Goal: Task Accomplishment & Management: Use online tool/utility

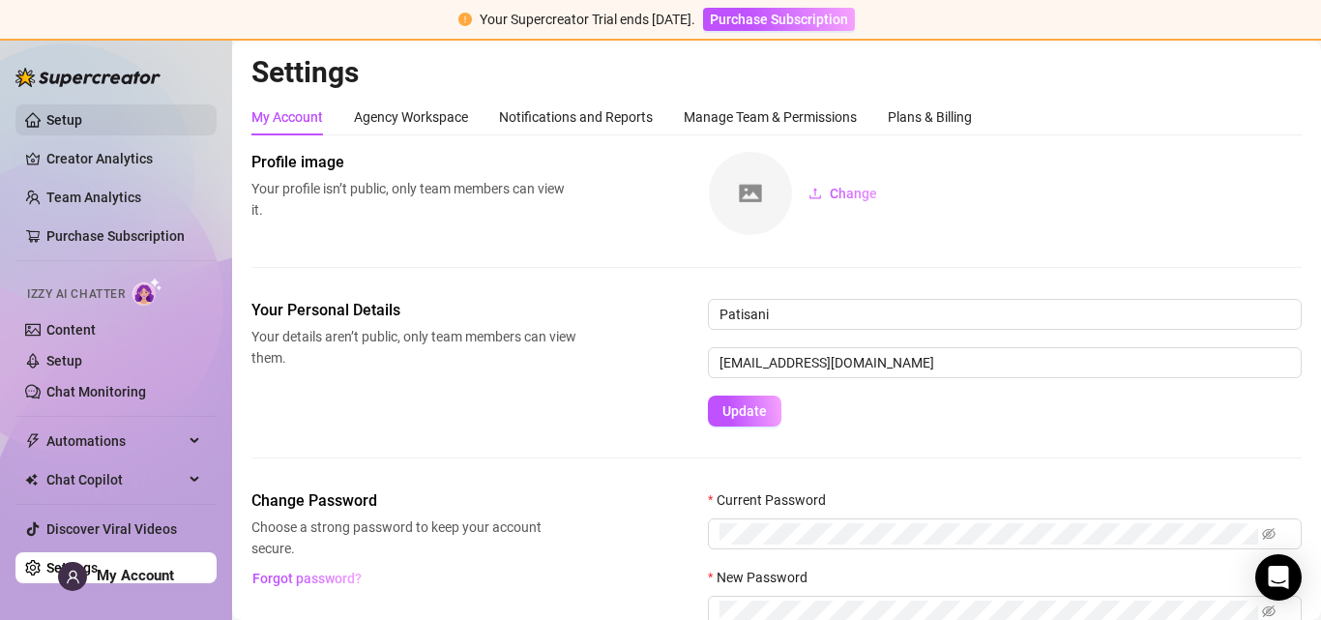
click at [64, 117] on link "Setup" at bounding box center [64, 119] width 36 height 15
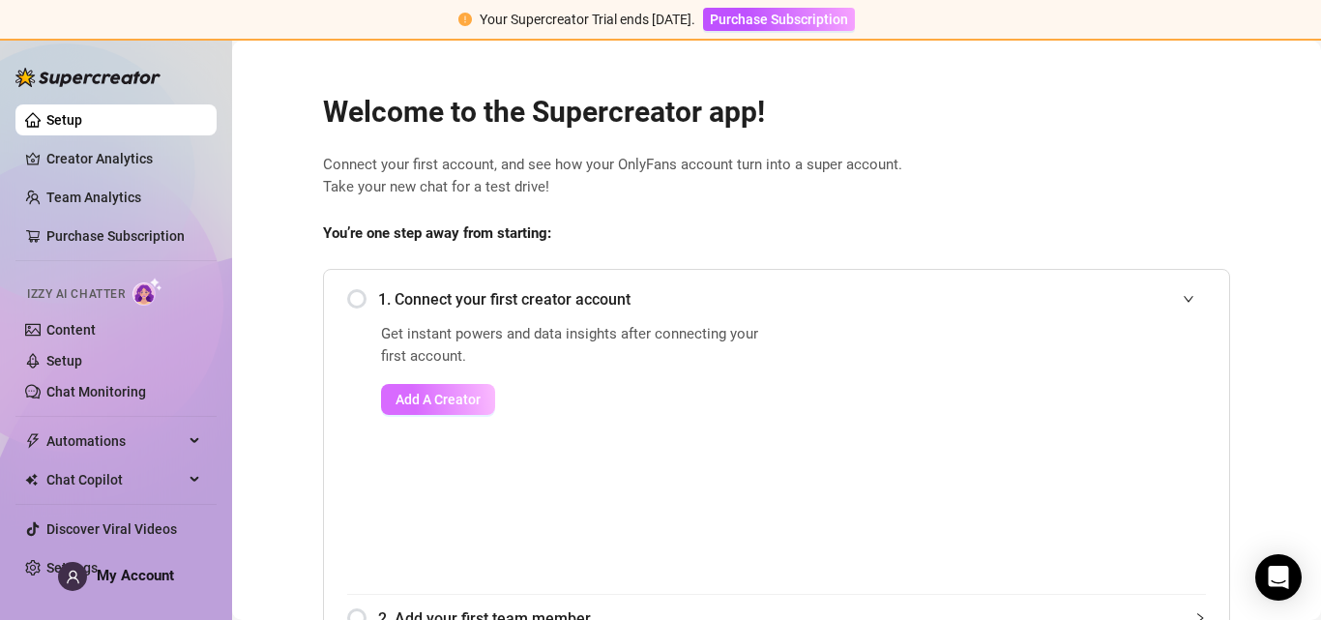
click at [440, 399] on span "Add A Creator" at bounding box center [437, 399] width 85 height 15
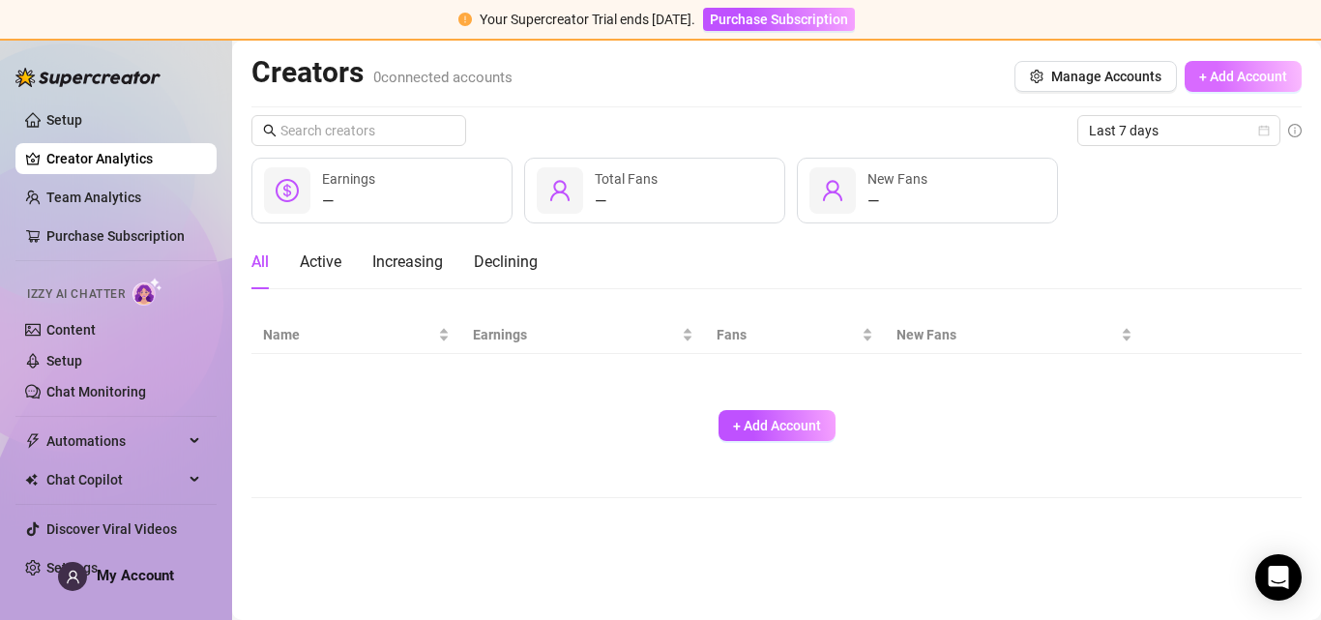
click at [1214, 82] on span "+ Add Account" at bounding box center [1243, 76] width 88 height 15
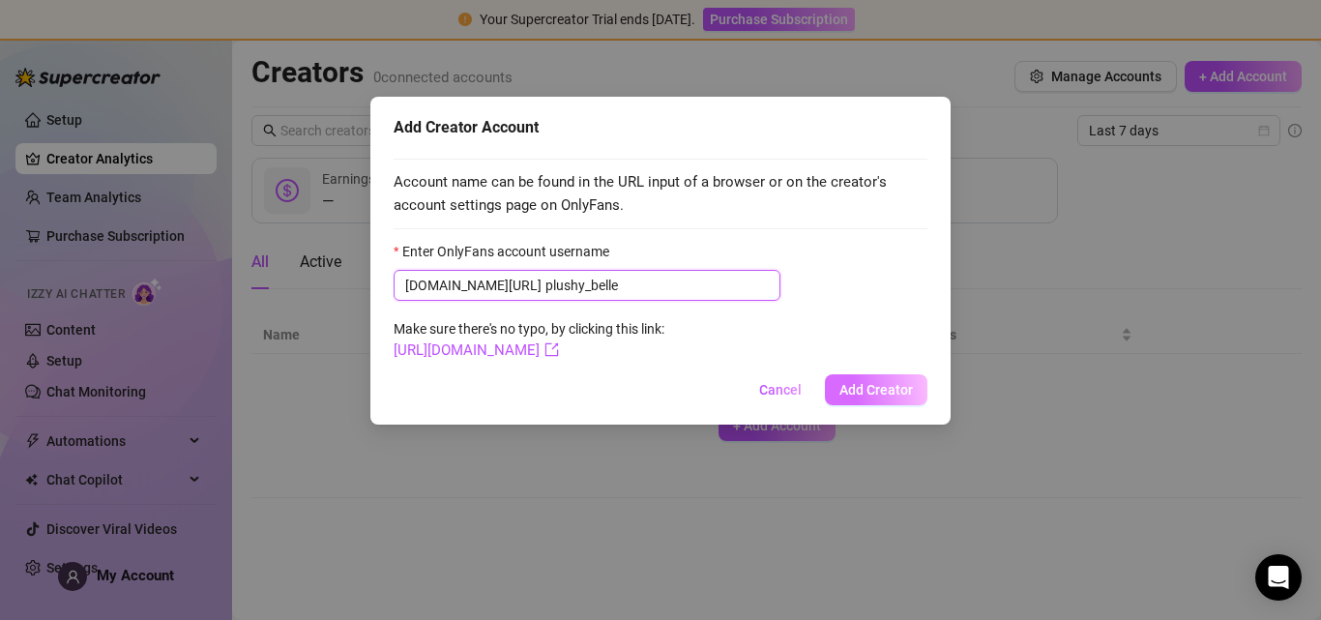
type input "plushy_belle"
click at [863, 388] on span "Add Creator" at bounding box center [875, 389] width 73 height 15
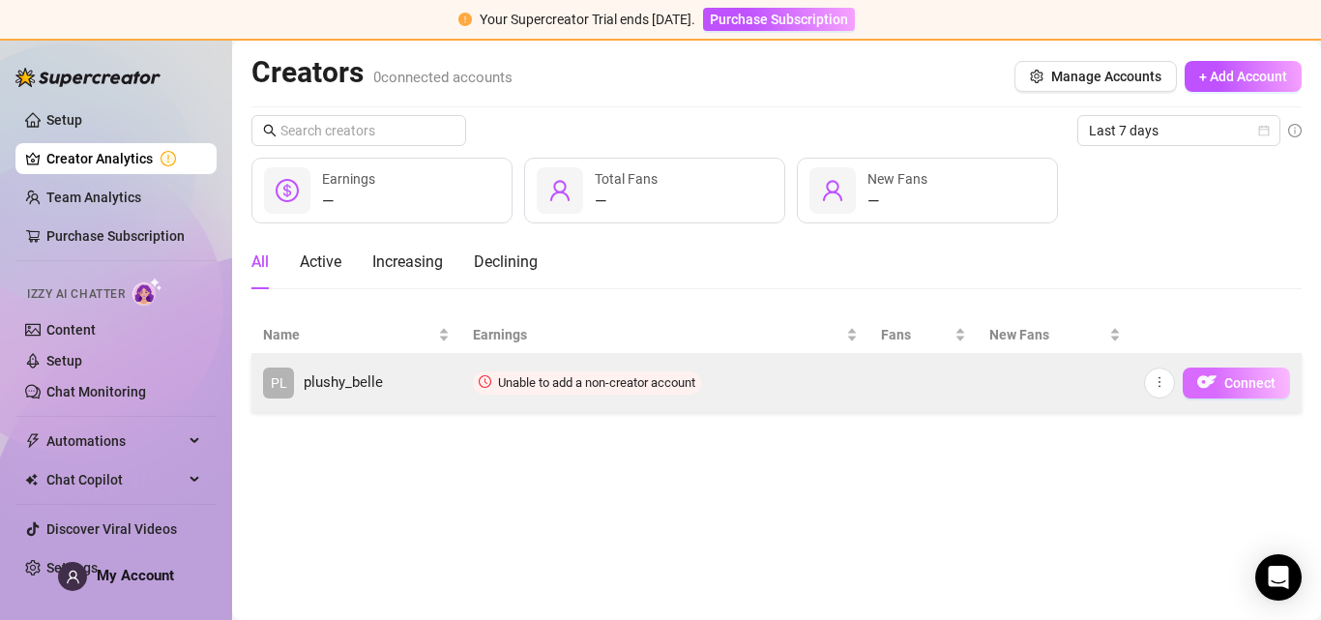
click at [1201, 373] on img "button" at bounding box center [1206, 381] width 19 height 19
